Goal: Task Accomplishment & Management: Manage account settings

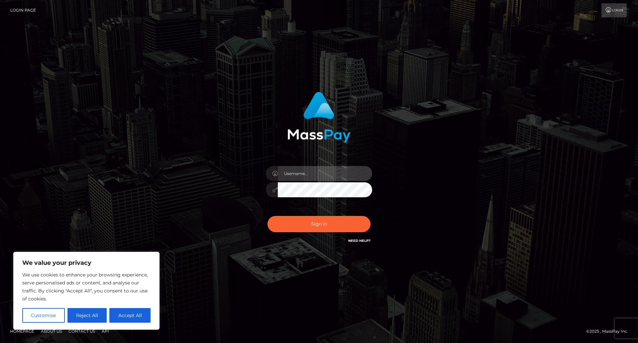
type input "avital.test"
click at [128, 316] on button "Accept All" at bounding box center [129, 315] width 41 height 15
checkbox input "true"
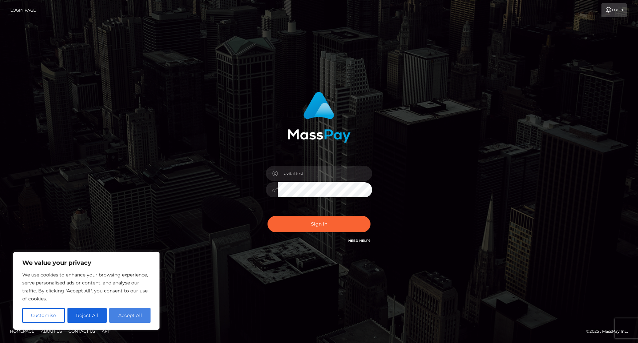
checkbox input "true"
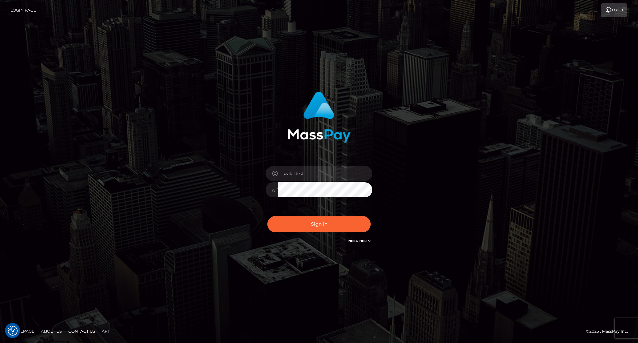
click at [372, 166] on div at bounding box center [372, 166] width 0 height 0
type input "[DOMAIN_NAME]"
click at [322, 224] on button "Sign in" at bounding box center [319, 224] width 103 height 16
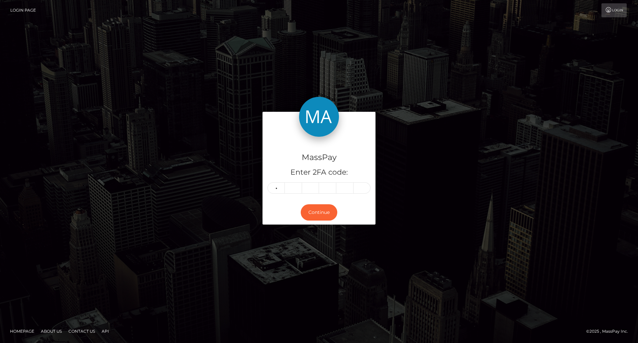
type input "6"
type input "7"
type input "3"
type input "0"
type input "3"
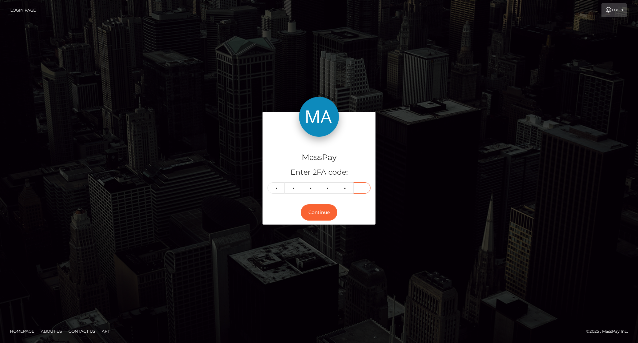
type input "1"
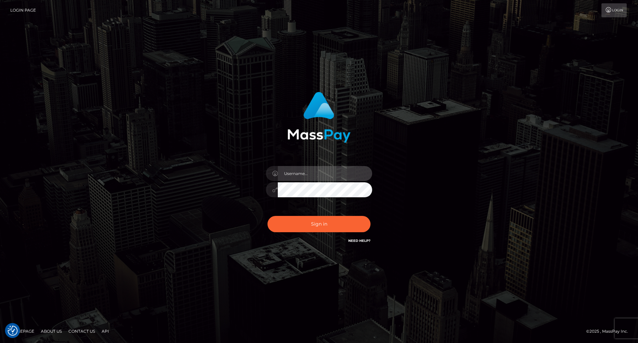
type input "avital.test"
